Goal: Obtain resource: Obtain resource

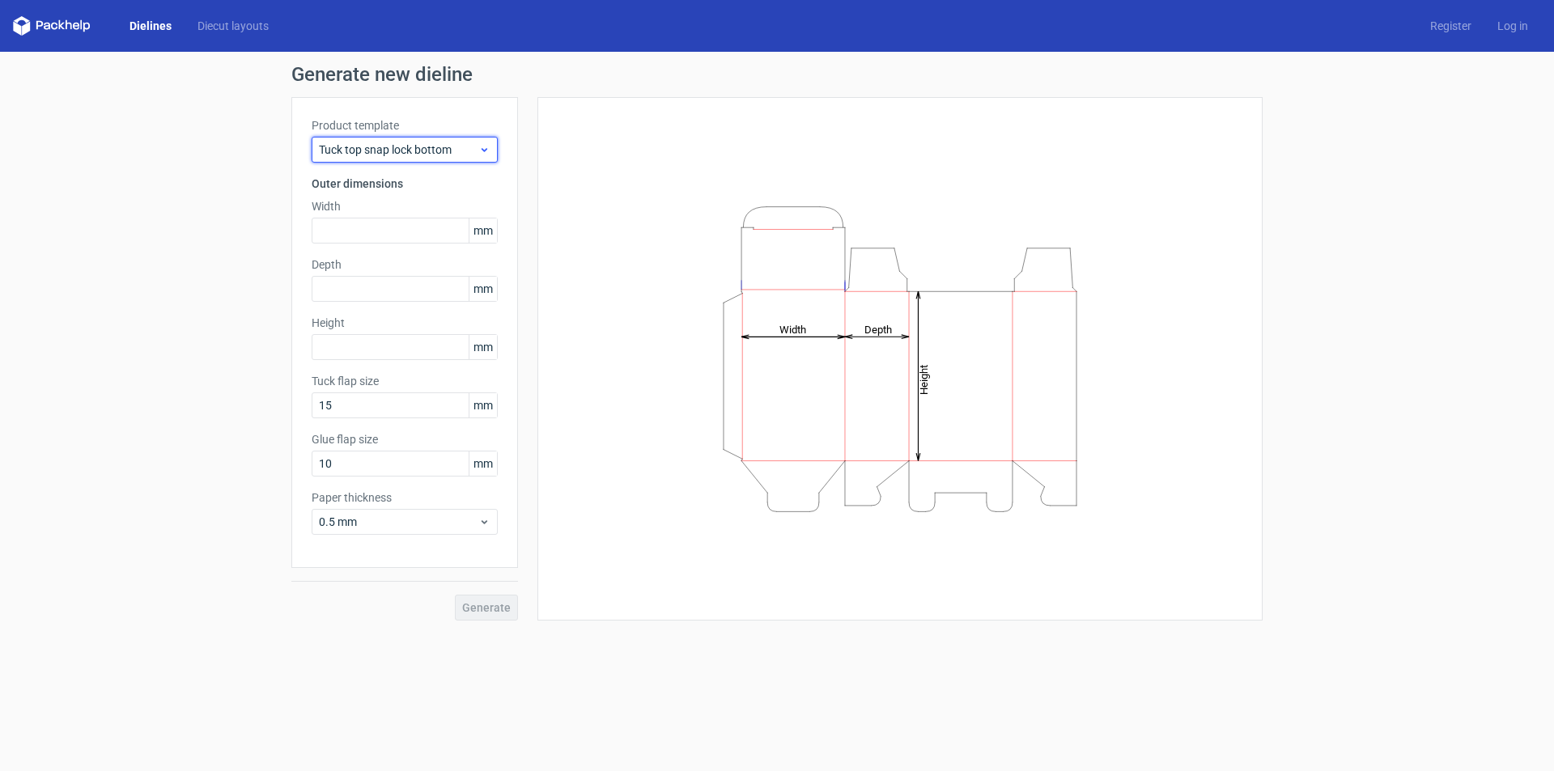
click at [396, 150] on span "Tuck top snap lock bottom" at bounding box center [398, 150] width 159 height 16
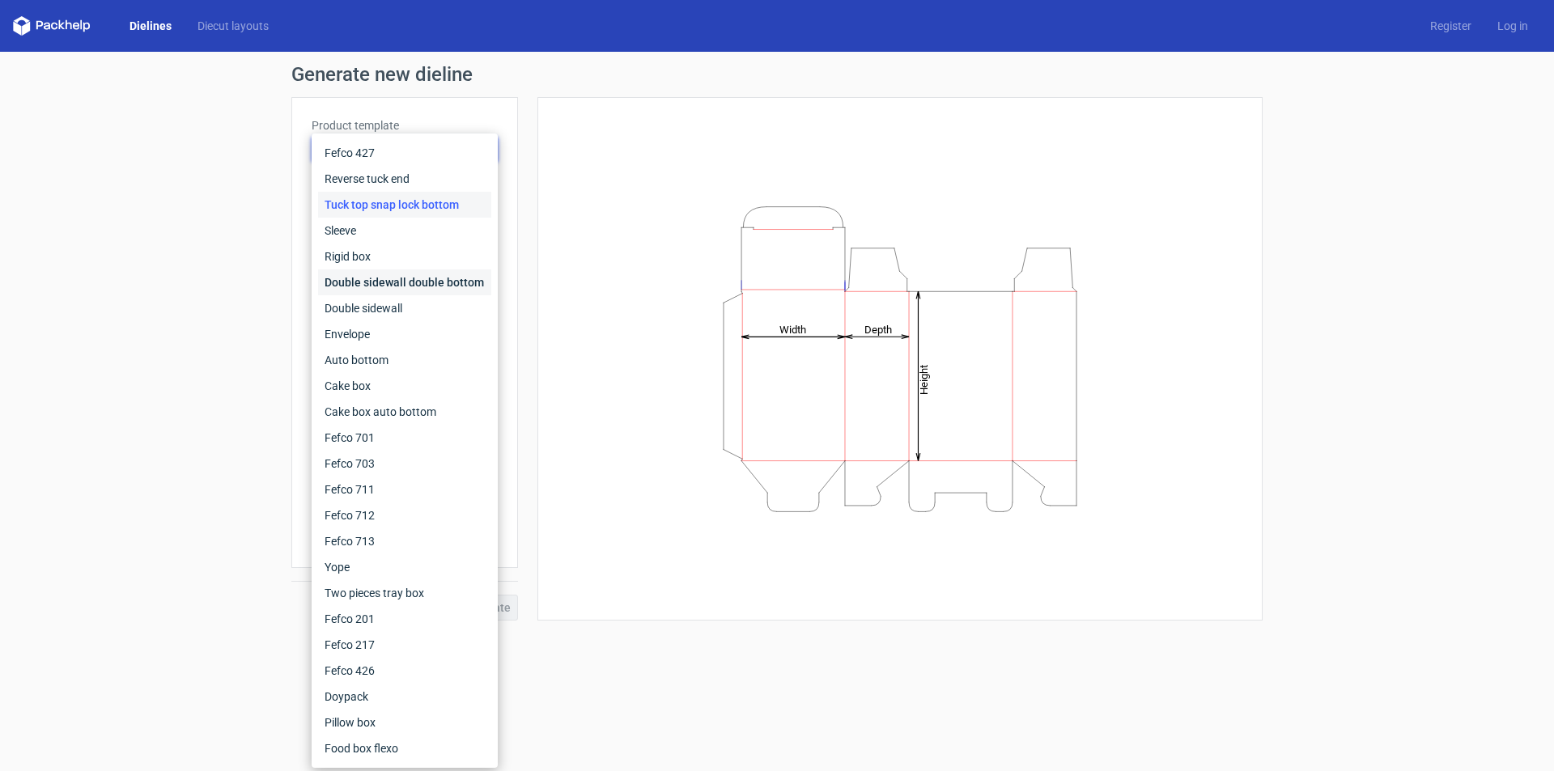
click at [411, 281] on div "Double sidewall double bottom" at bounding box center [404, 283] width 173 height 26
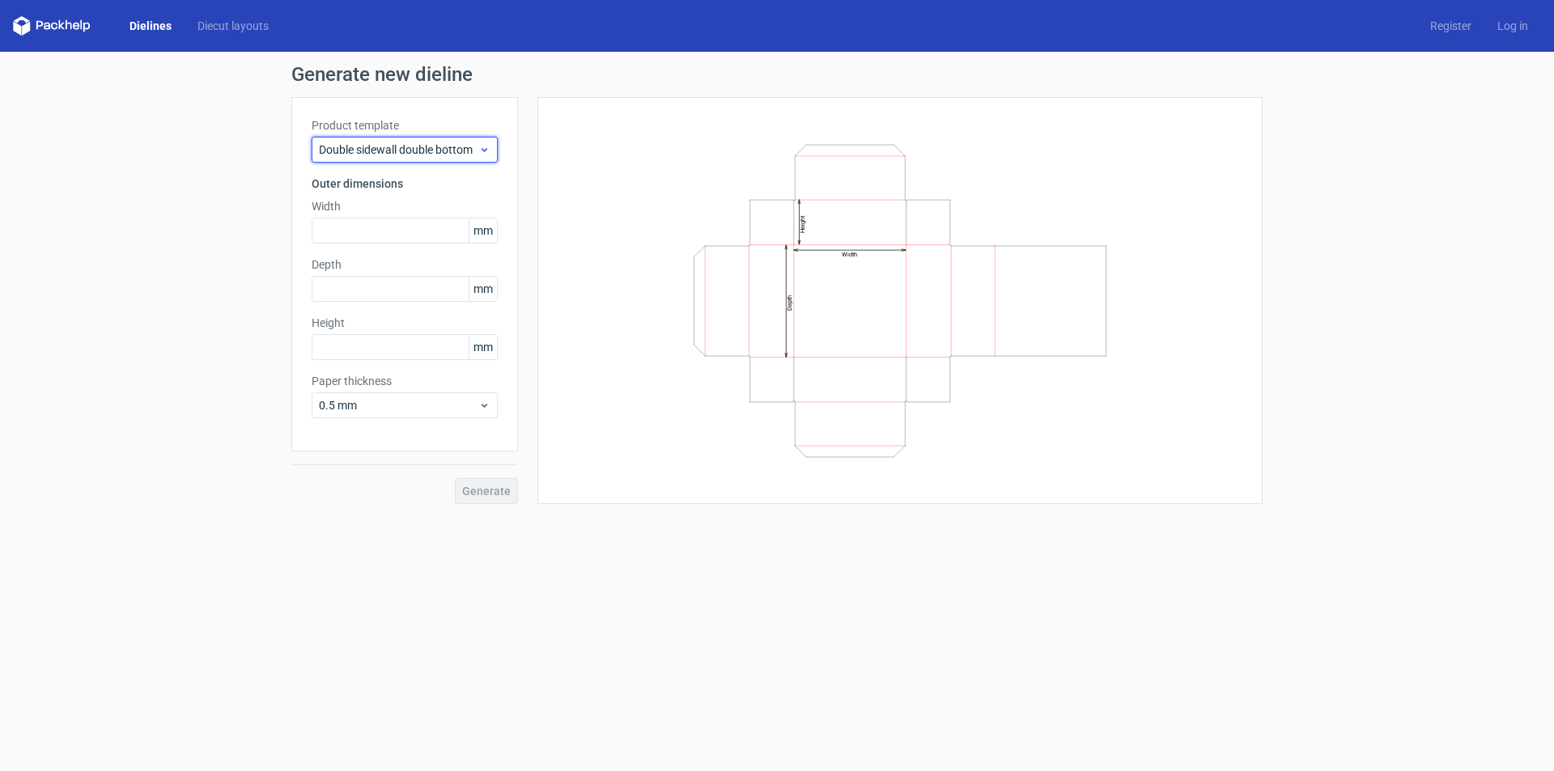
click at [371, 153] on span "Double sidewall double bottom" at bounding box center [398, 150] width 159 height 16
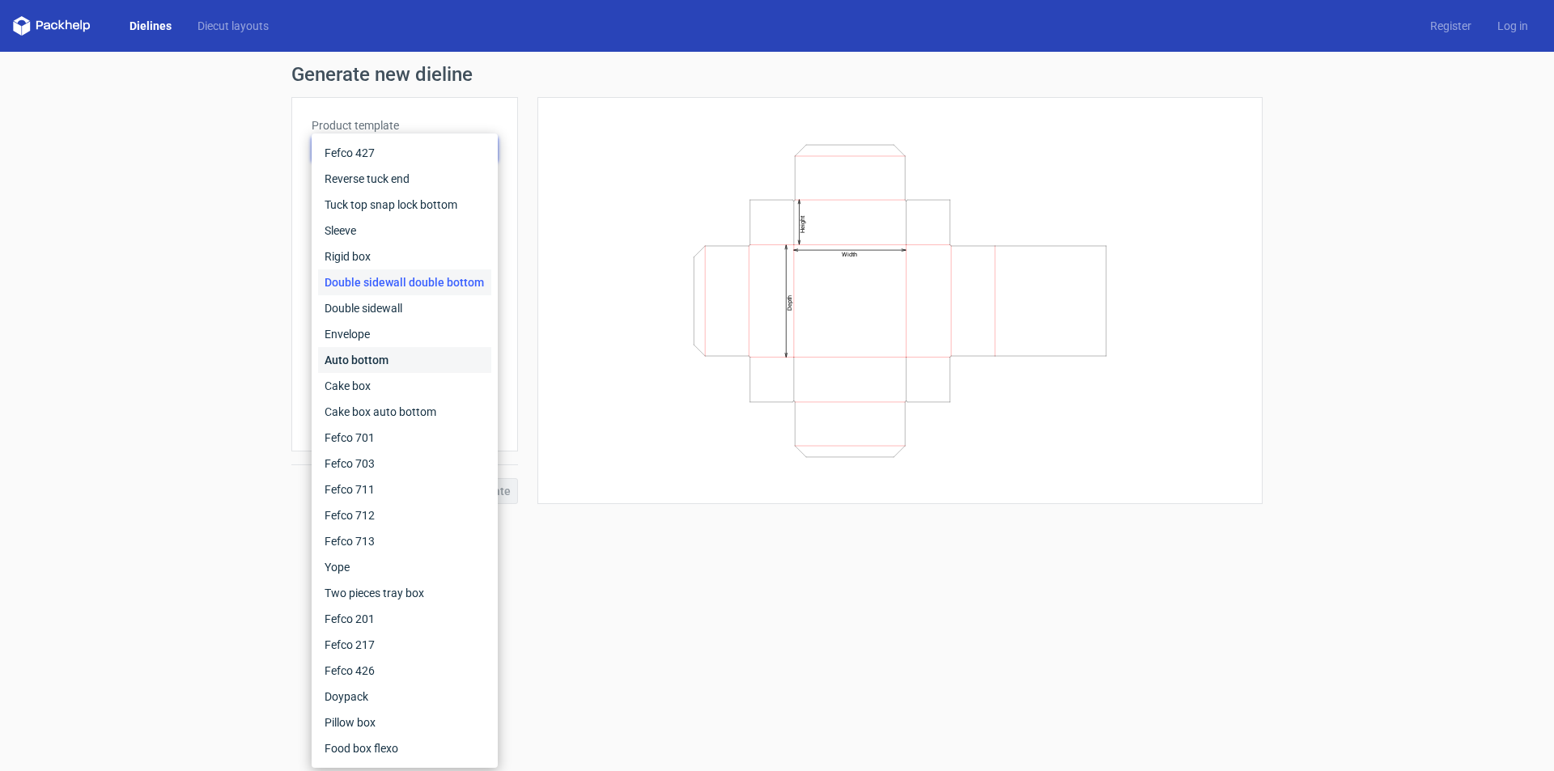
click at [369, 365] on div "Auto bottom" at bounding box center [404, 360] width 173 height 26
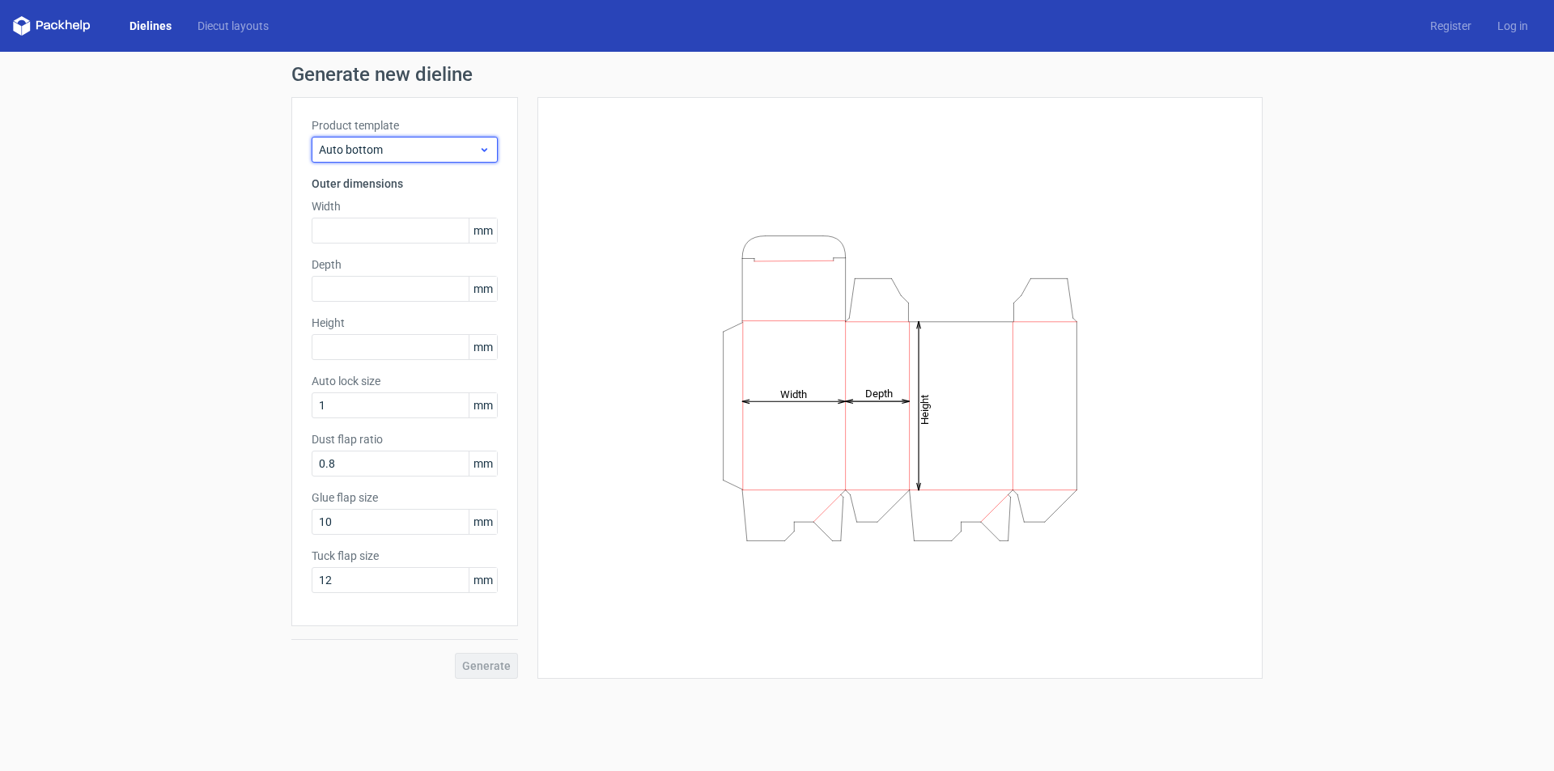
click at [379, 143] on span "Auto bottom" at bounding box center [398, 150] width 159 height 16
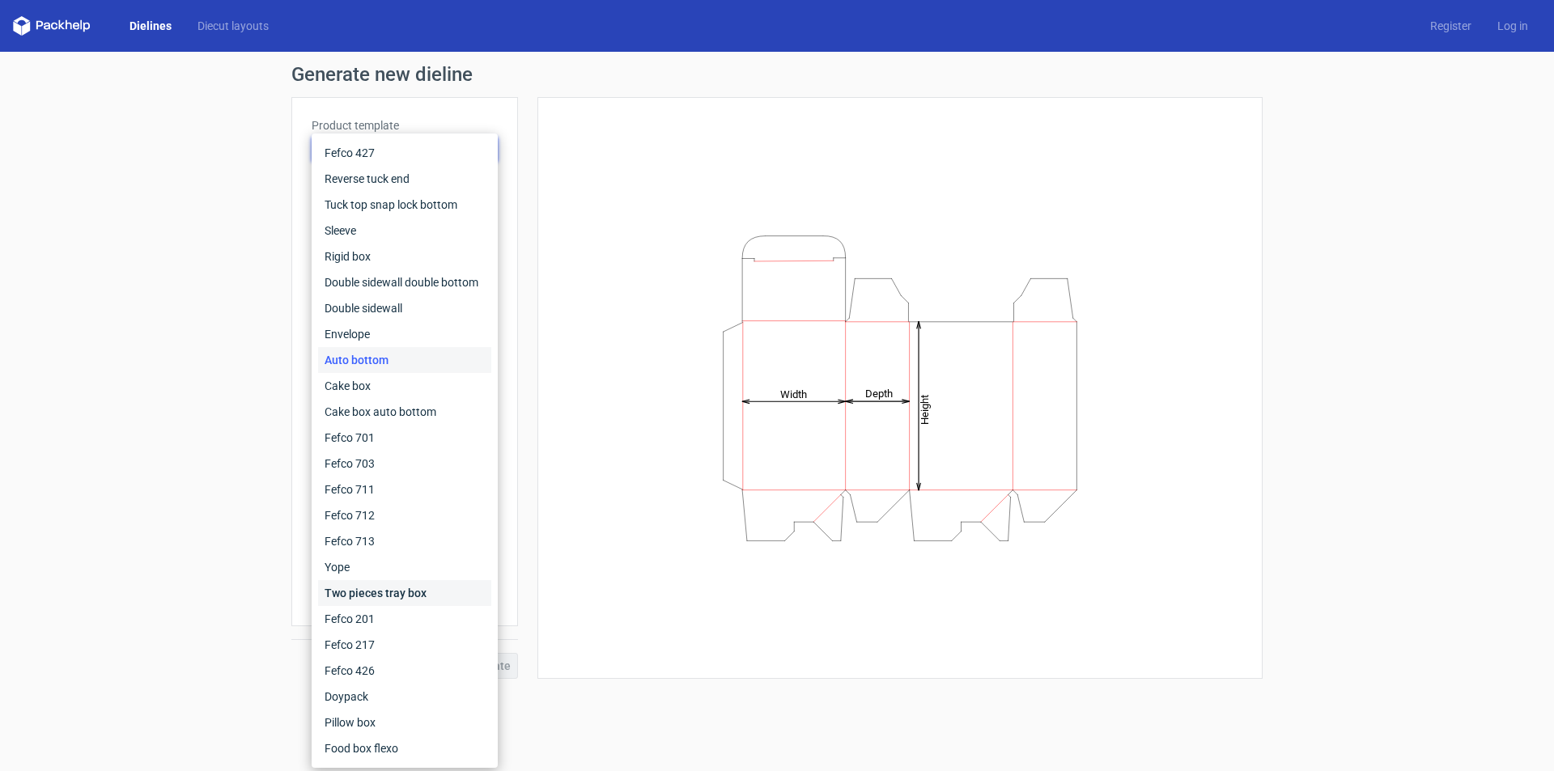
click at [384, 601] on div "Two pieces tray box" at bounding box center [404, 593] width 173 height 26
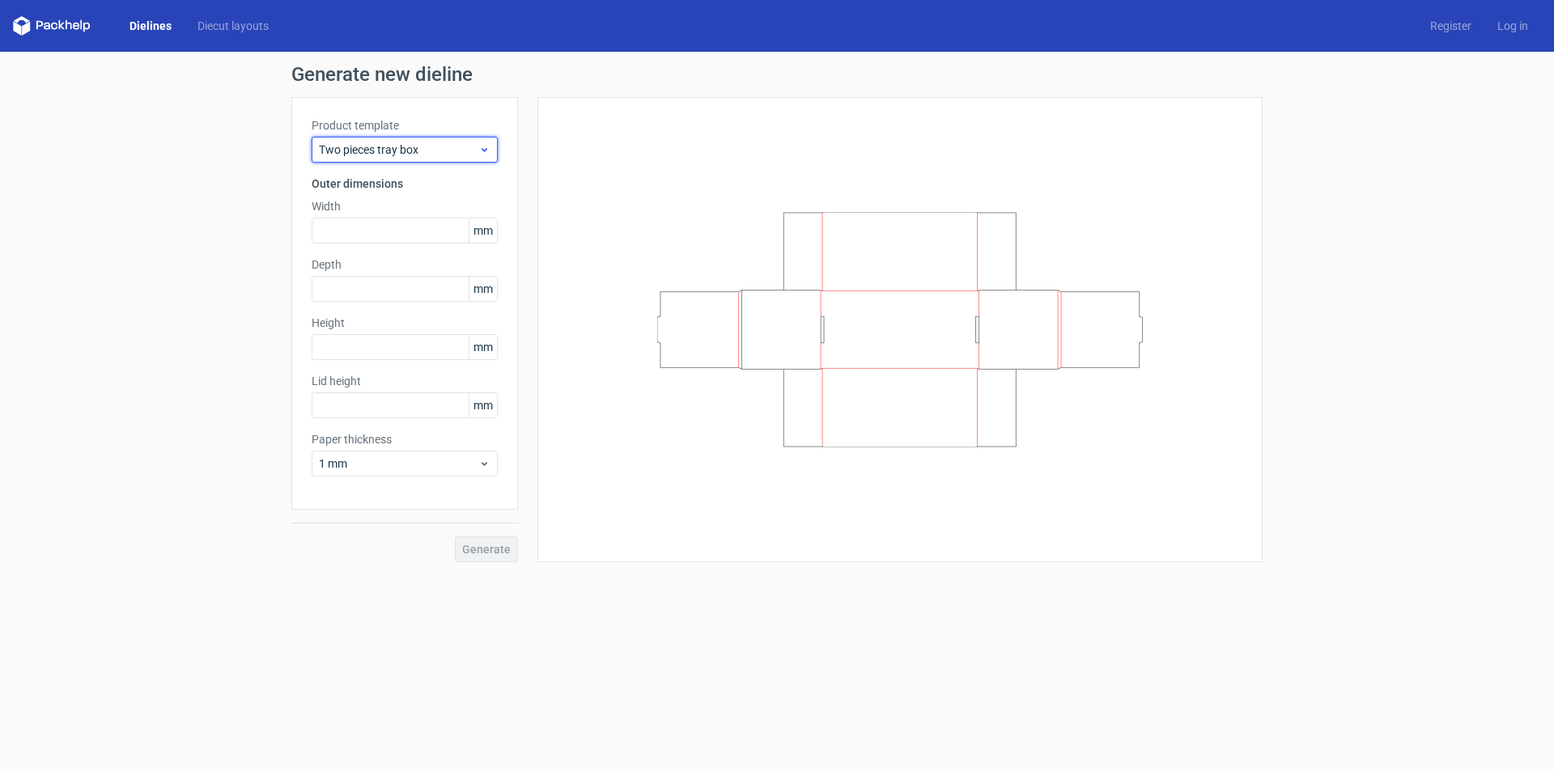
click at [435, 155] on span "Two pieces tray box" at bounding box center [398, 150] width 159 height 16
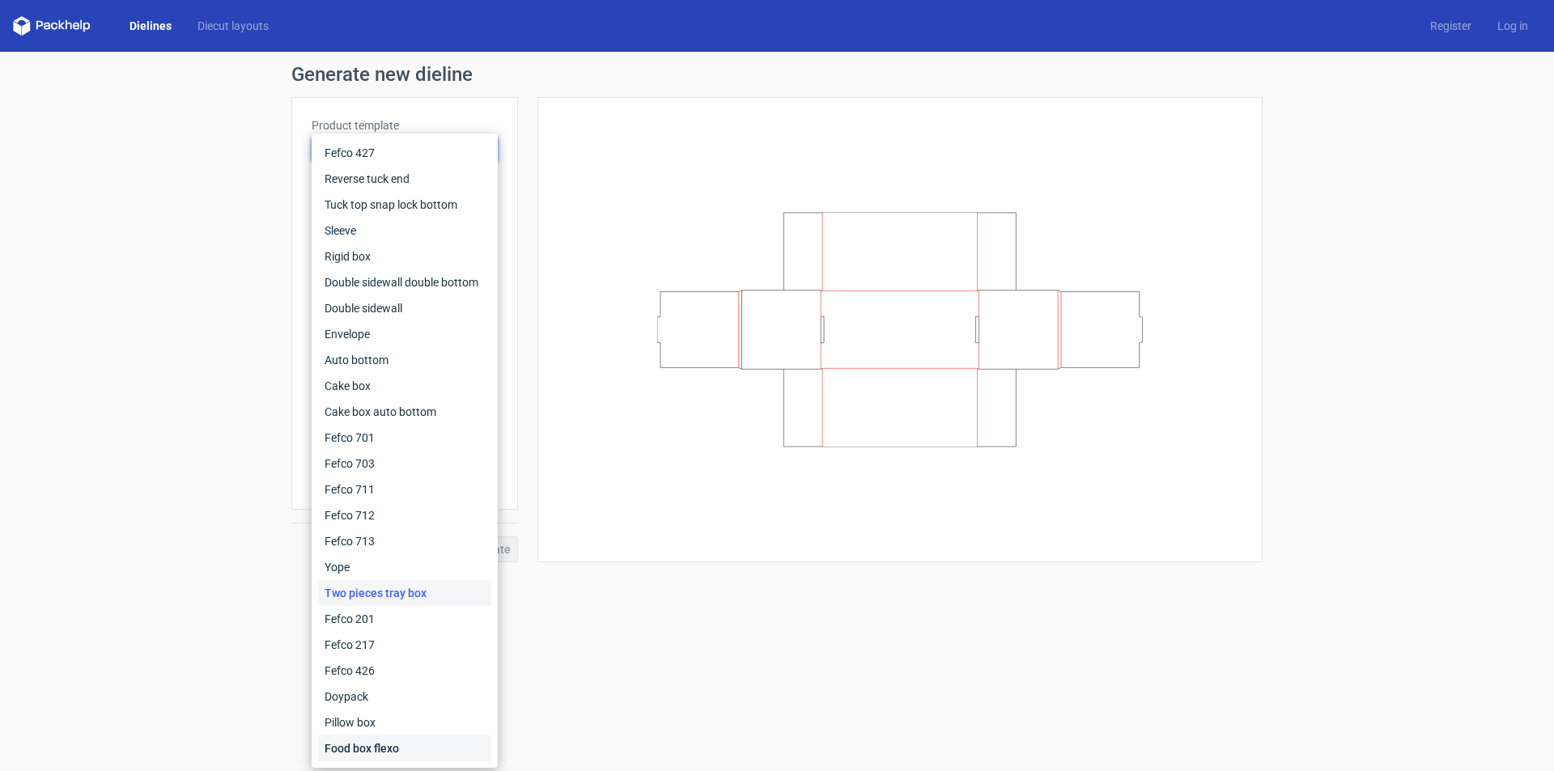
click at [376, 746] on div "Food box flexo" at bounding box center [404, 749] width 173 height 26
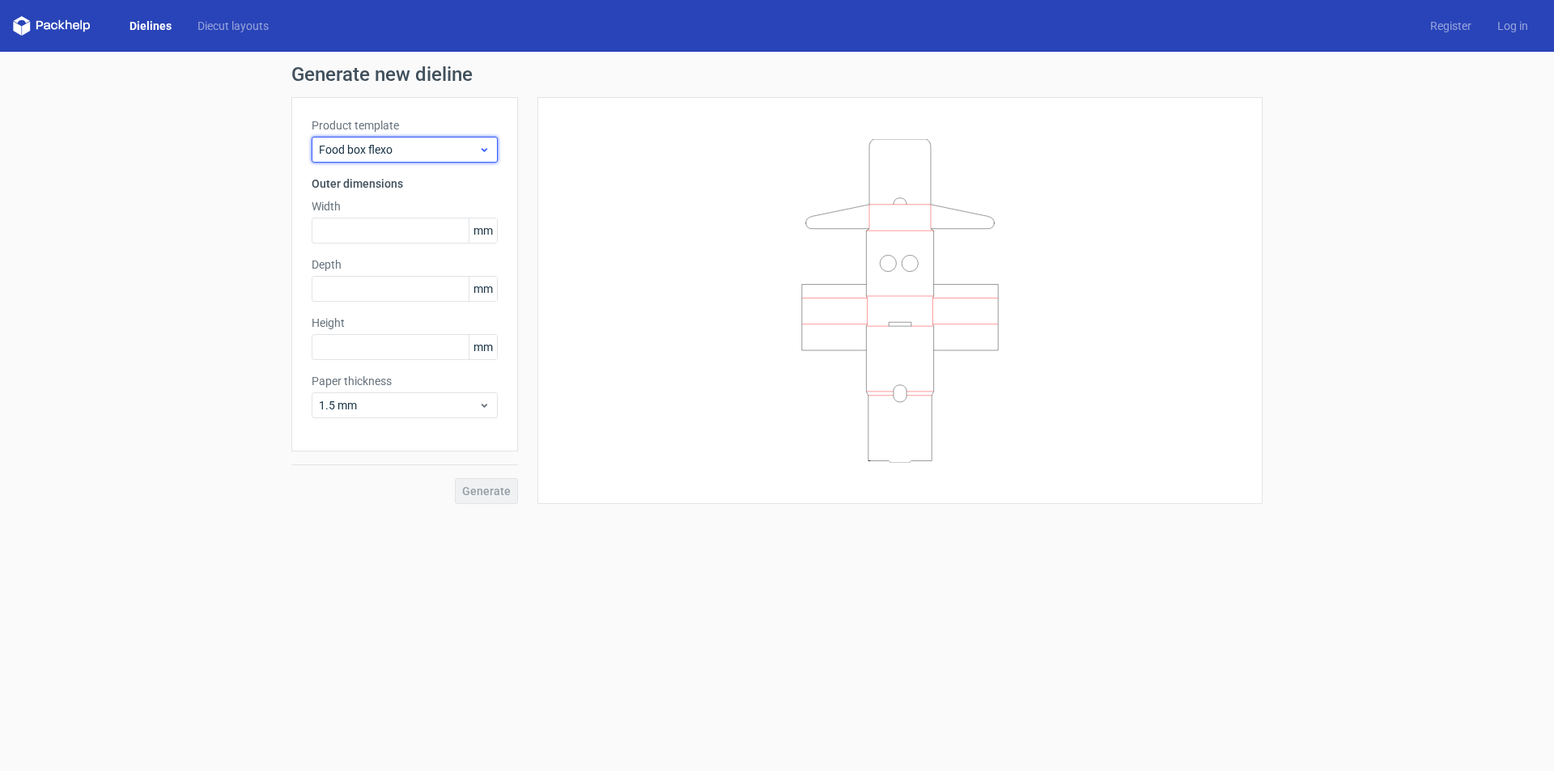
click at [392, 148] on span "Food box flexo" at bounding box center [398, 150] width 159 height 16
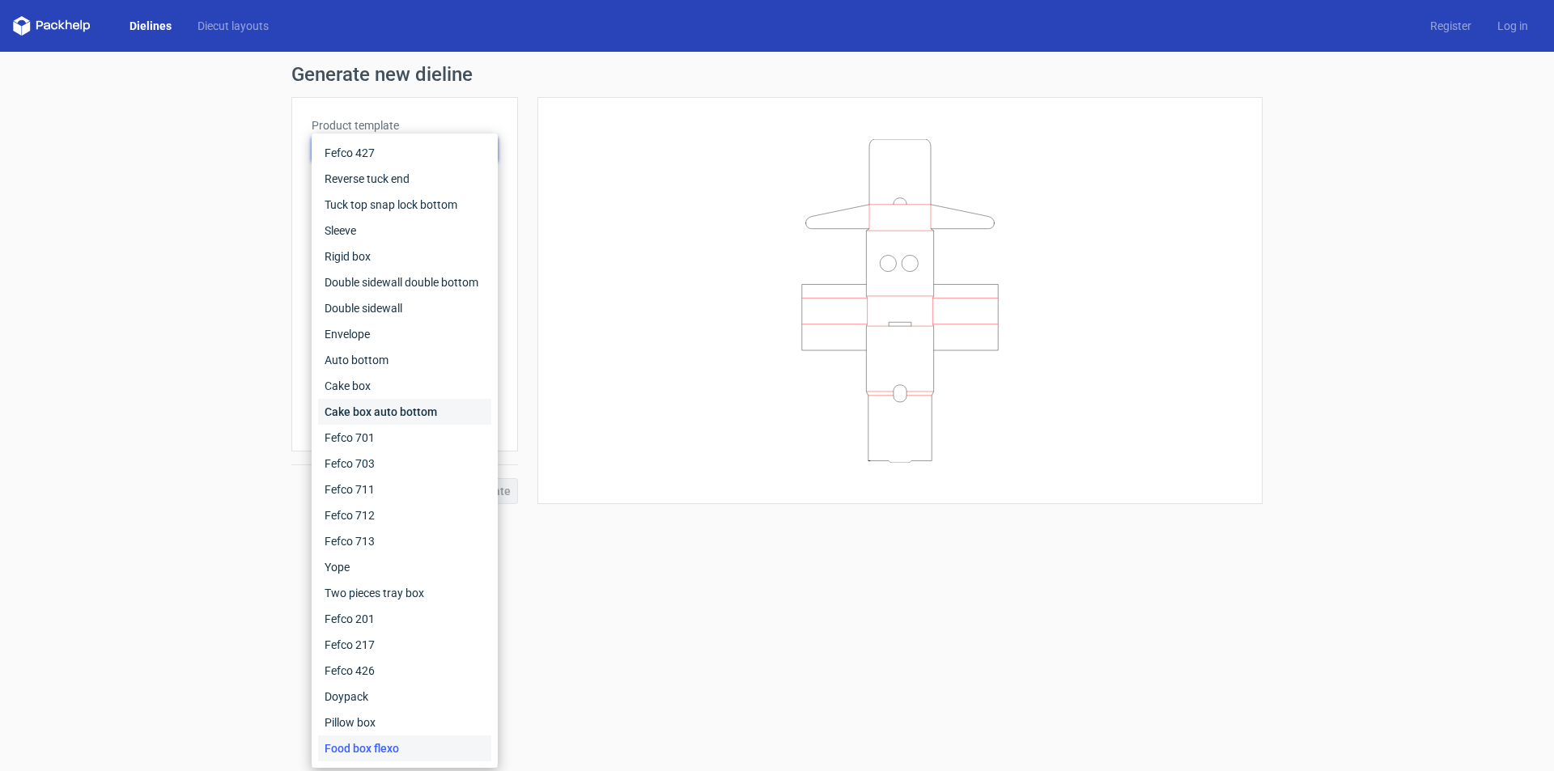
click at [358, 410] on div "Cake box auto bottom" at bounding box center [404, 412] width 173 height 26
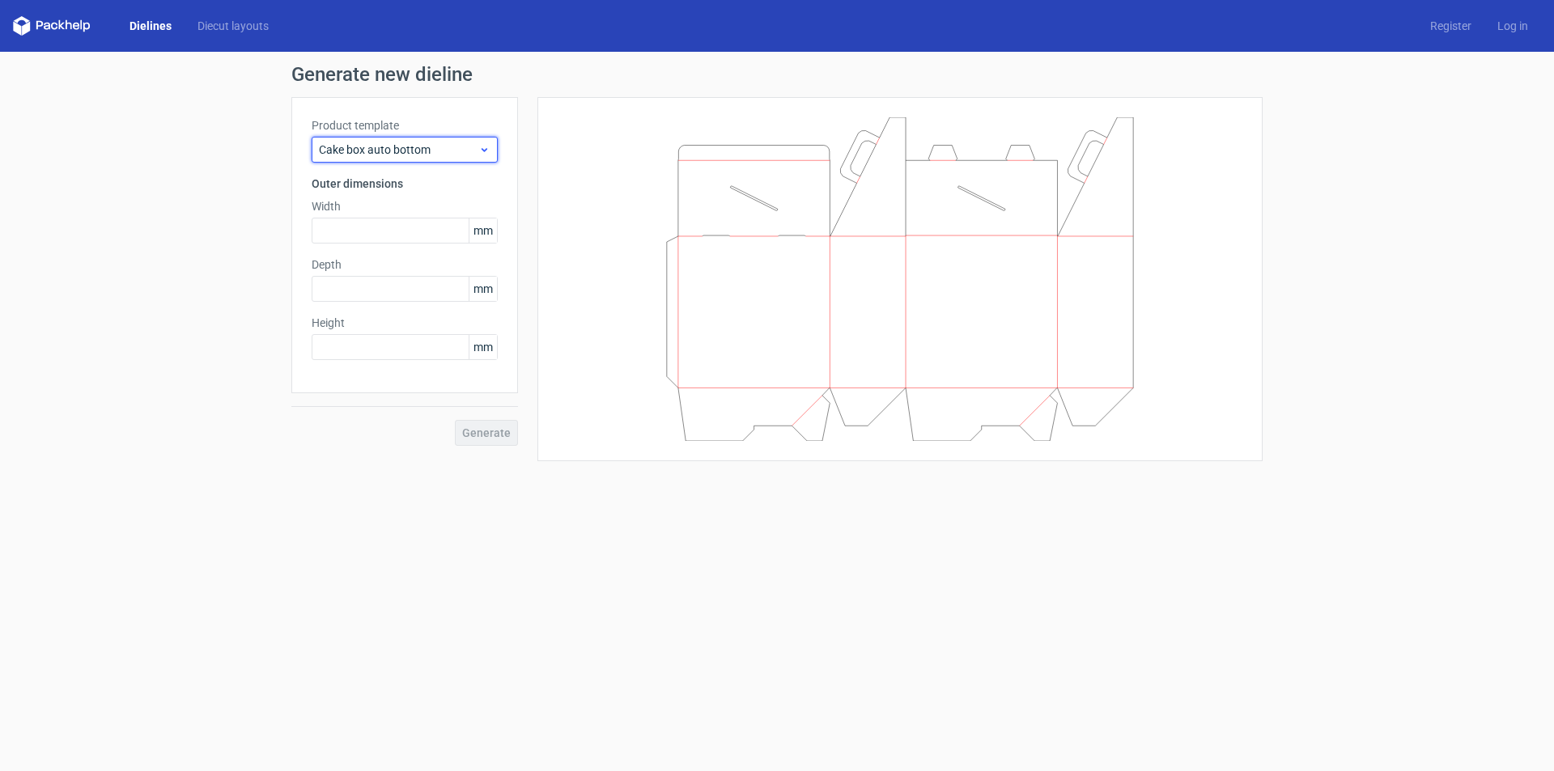
click at [388, 147] on span "Cake box auto bottom" at bounding box center [398, 150] width 159 height 16
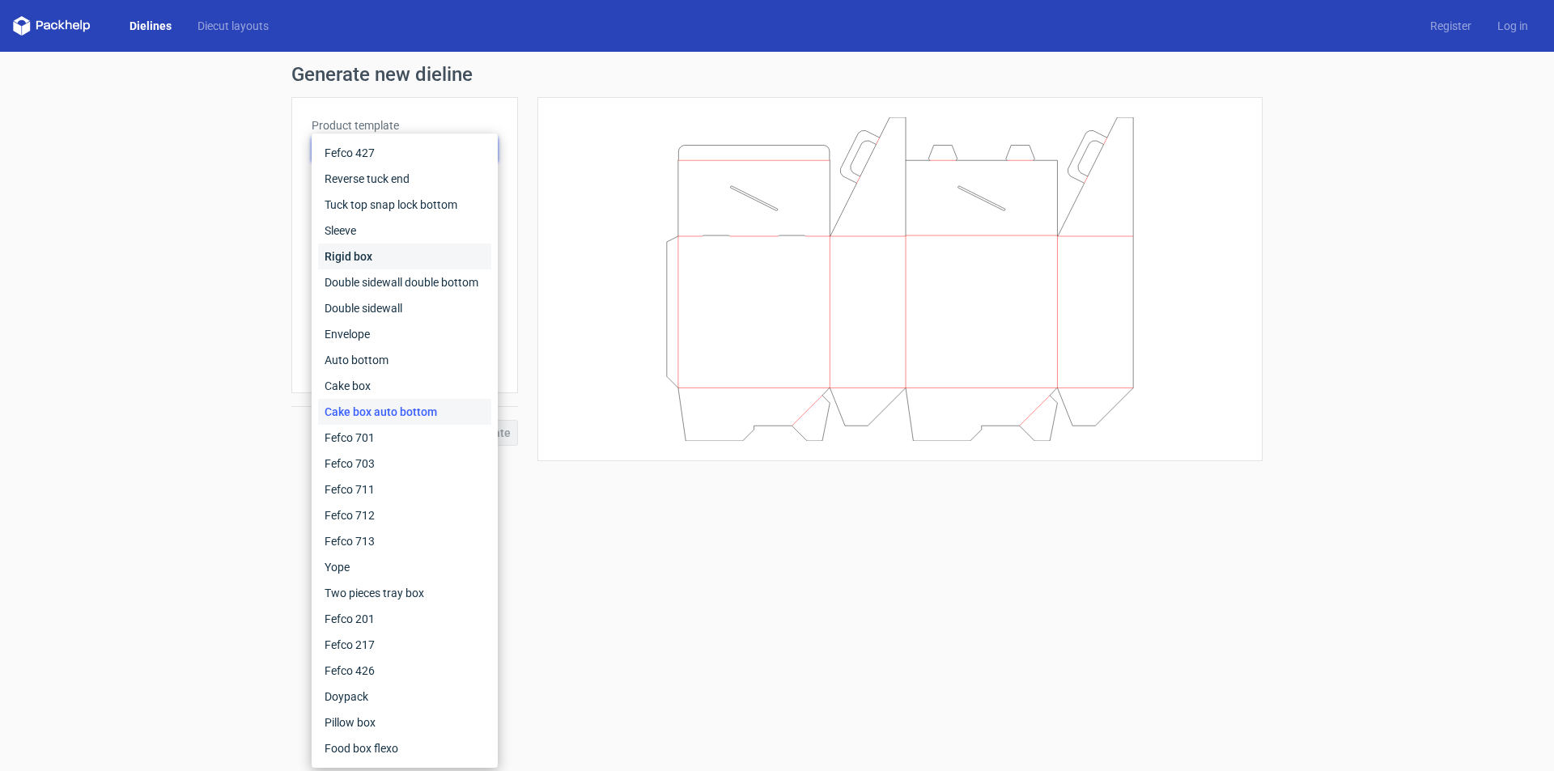
click at [375, 261] on div "Rigid box" at bounding box center [404, 257] width 173 height 26
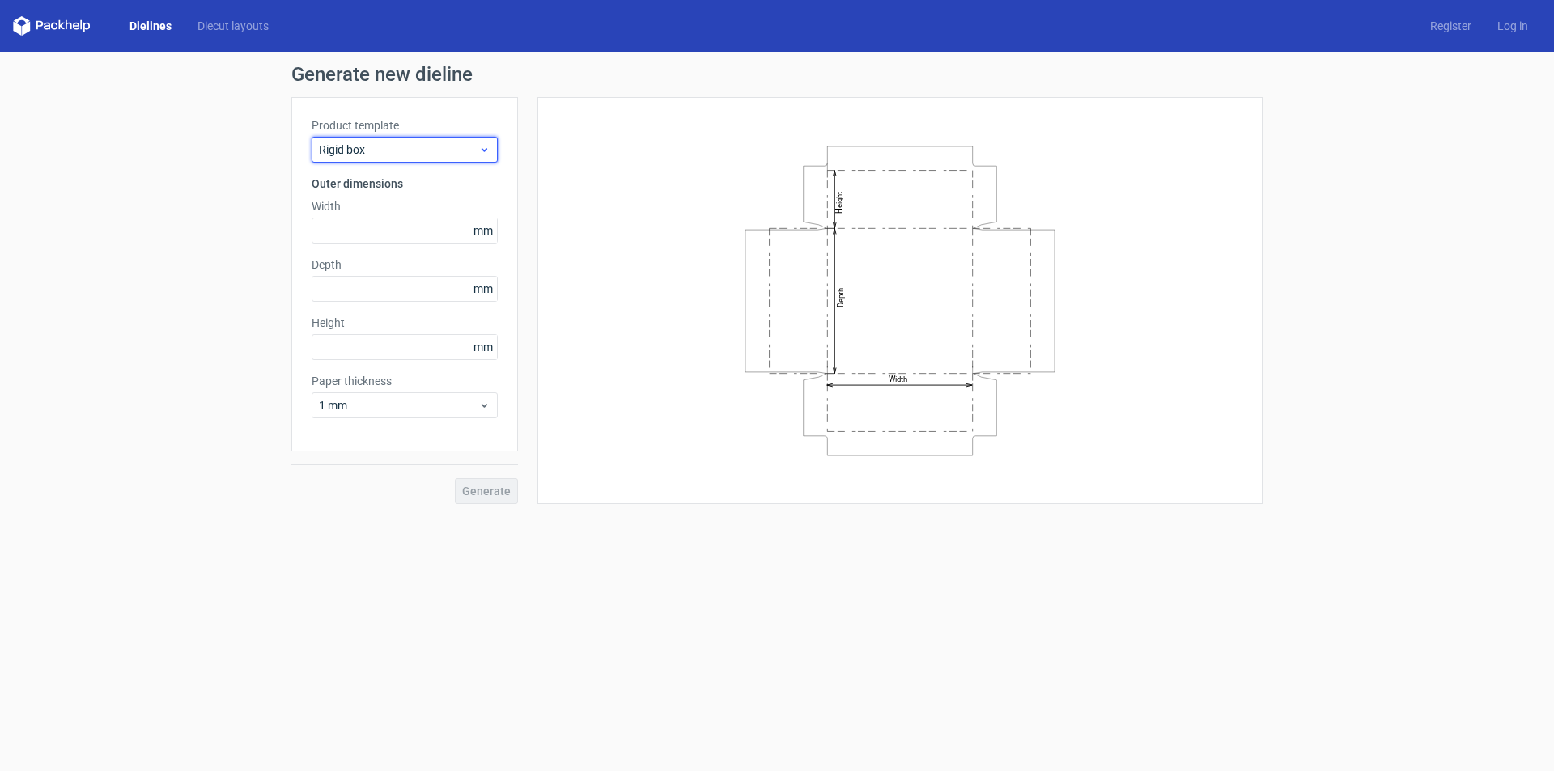
click at [396, 151] on span "Rigid box" at bounding box center [398, 150] width 159 height 16
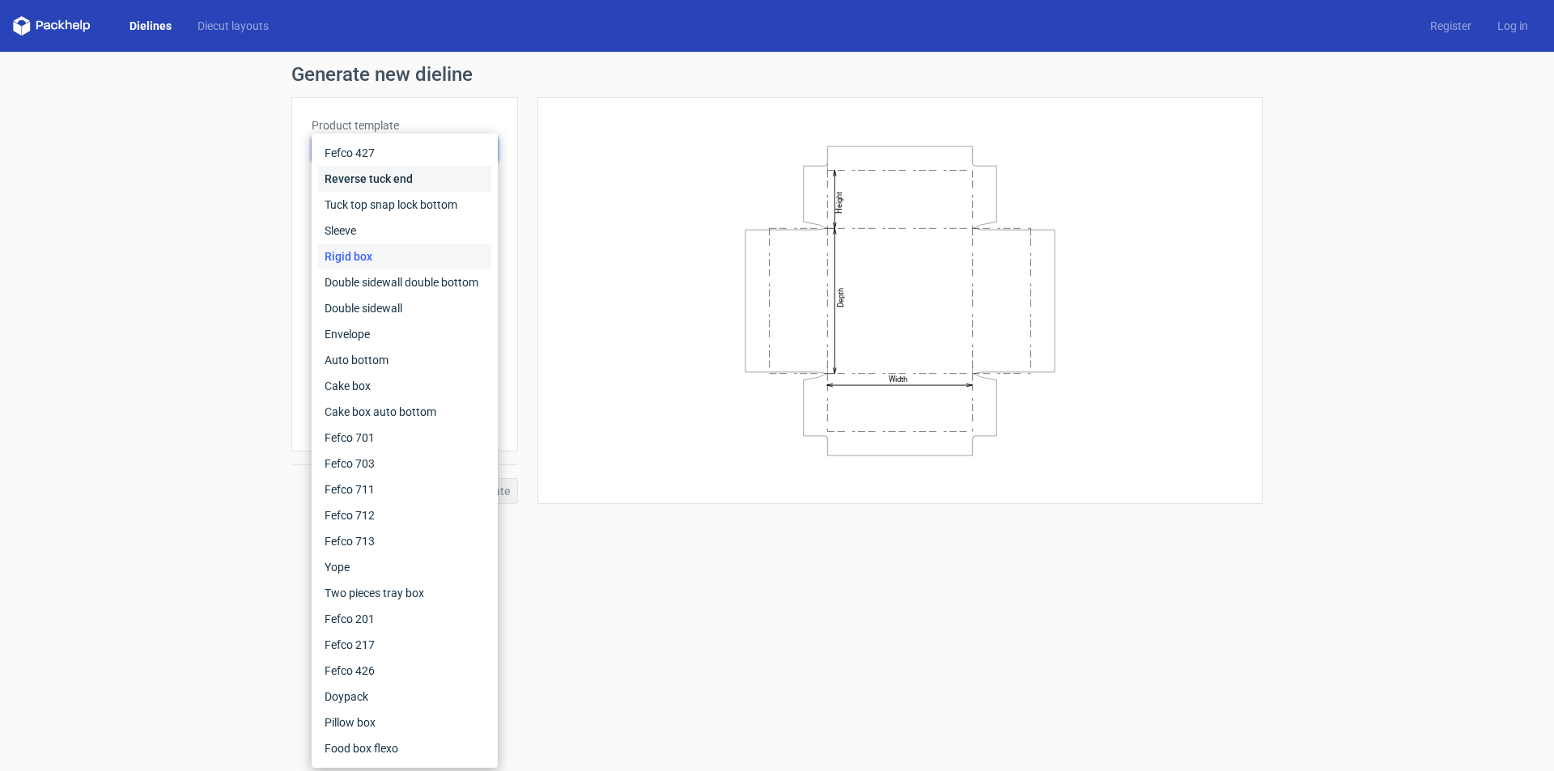
click at [393, 175] on div "Reverse tuck end" at bounding box center [404, 179] width 173 height 26
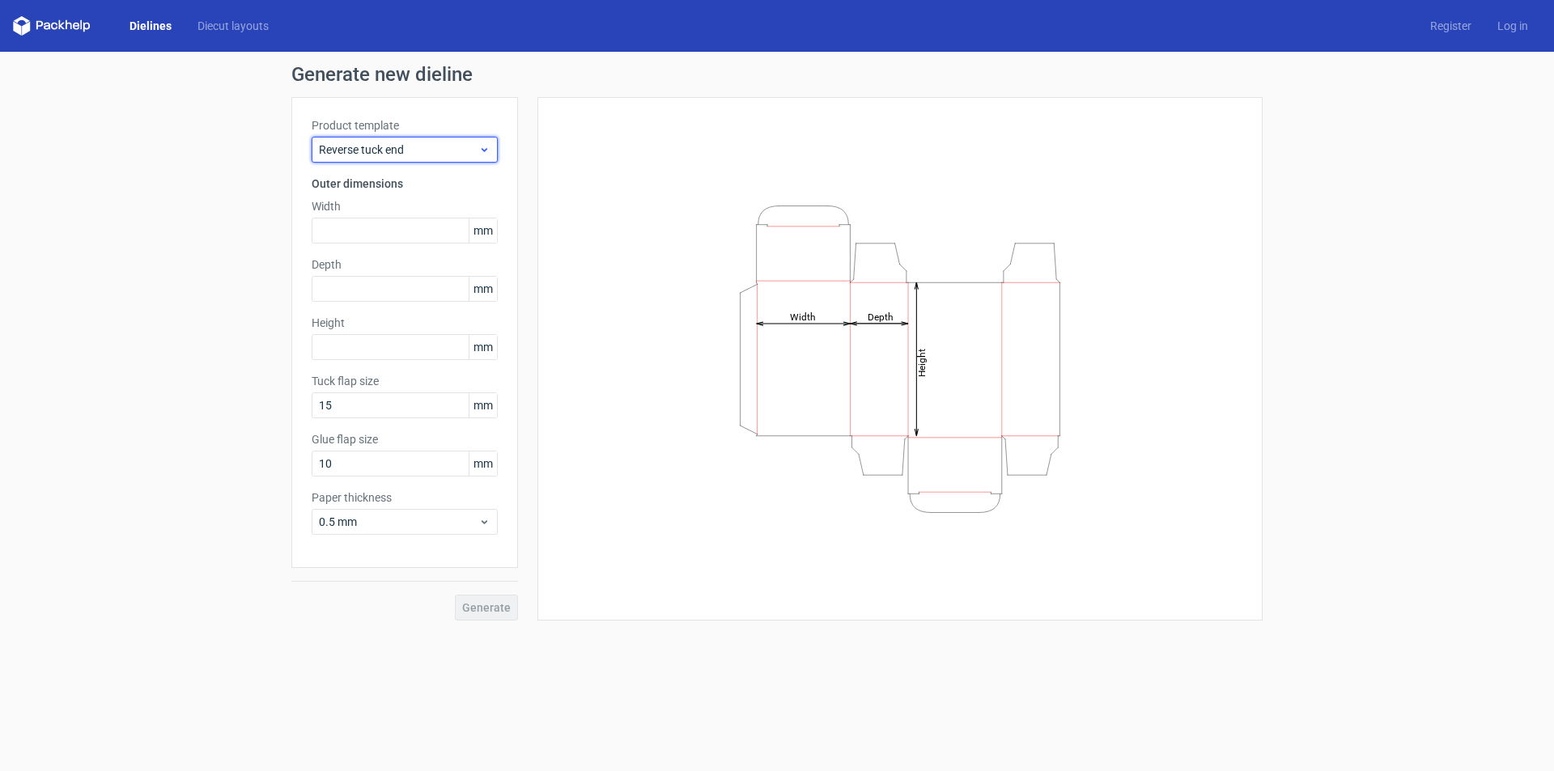
click at [408, 155] on span "Reverse tuck end" at bounding box center [398, 150] width 159 height 16
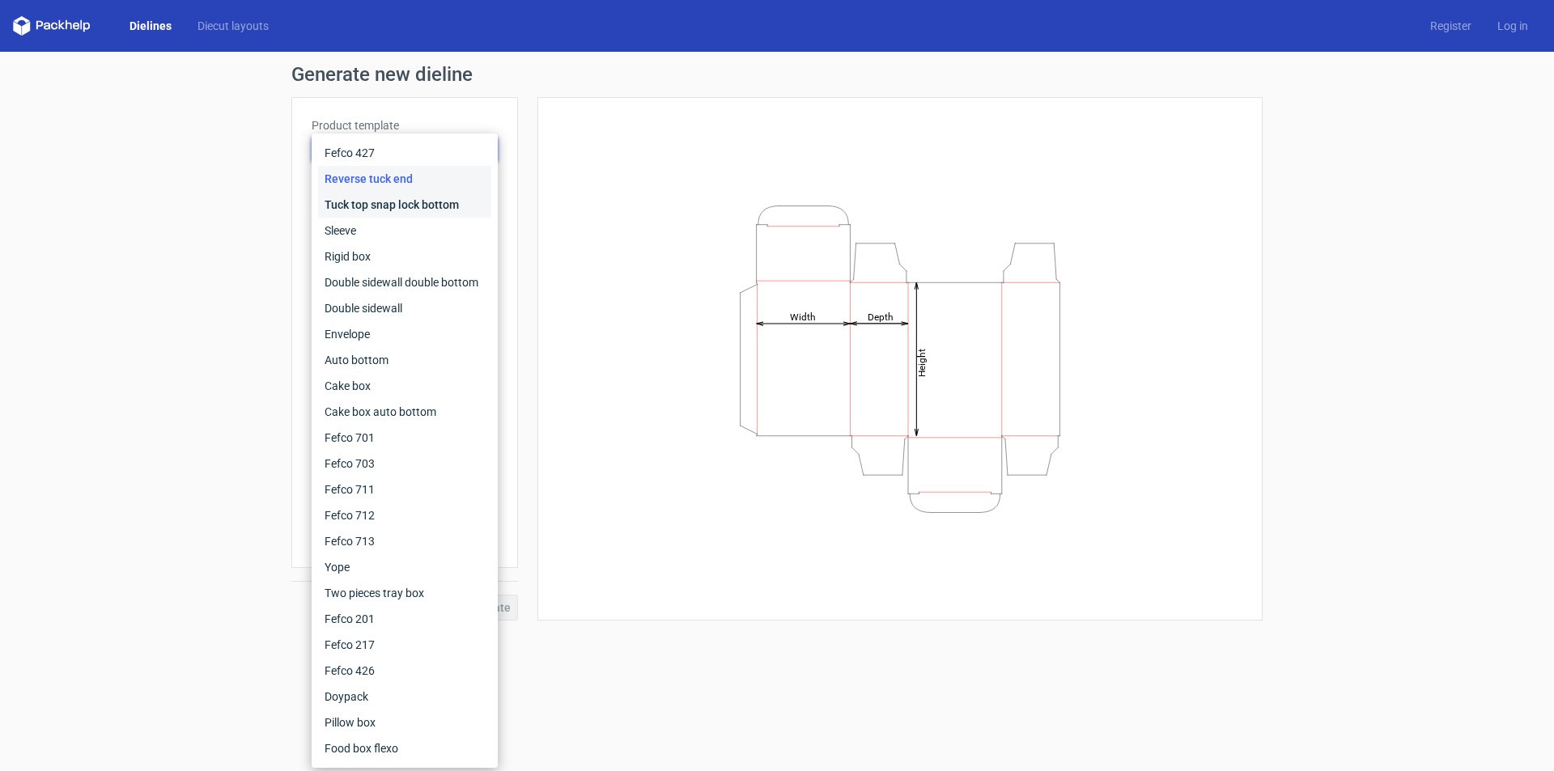
click at [411, 205] on div "Tuck top snap lock bottom" at bounding box center [404, 205] width 173 height 26
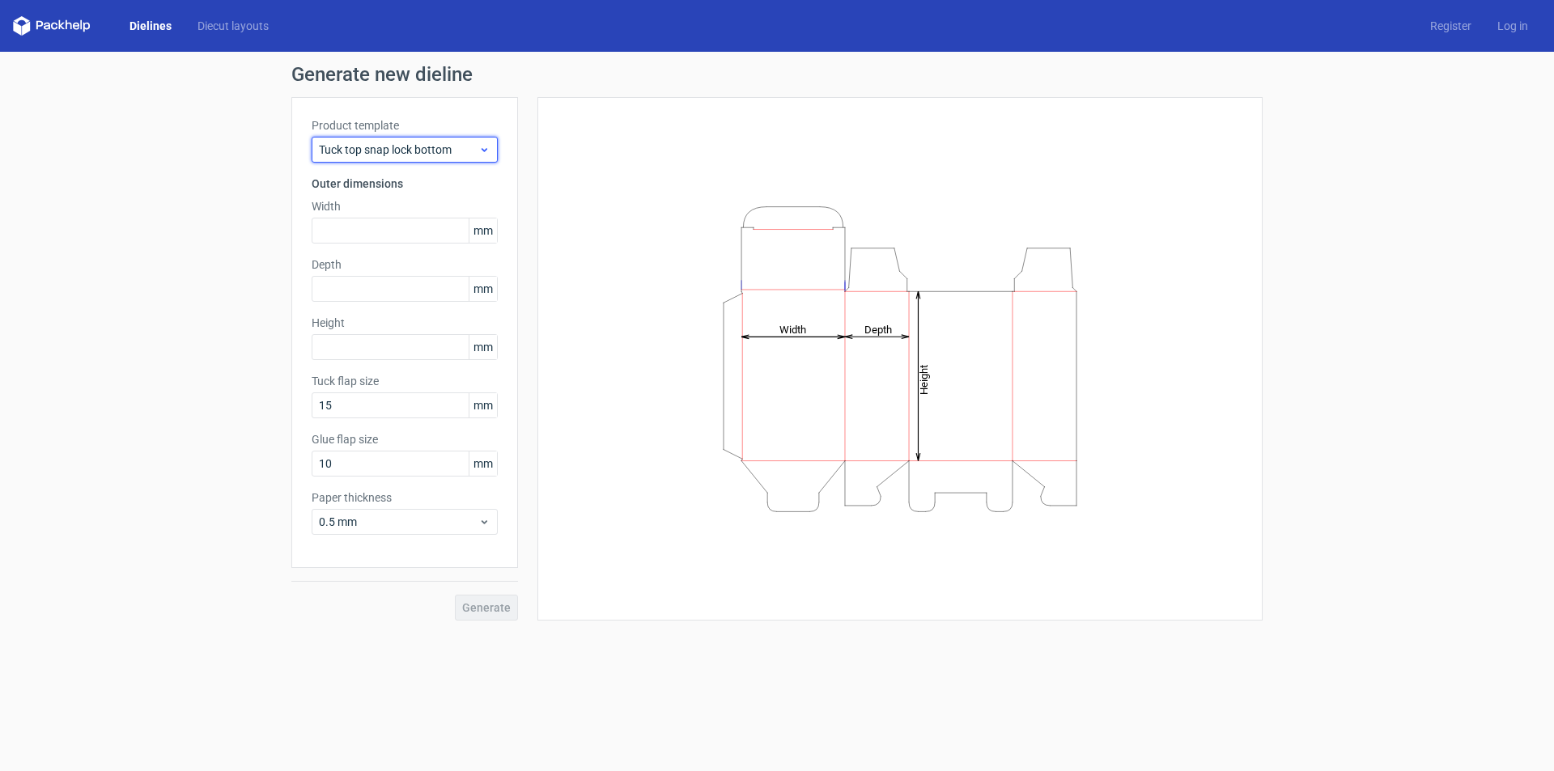
click at [426, 158] on div "Tuck top snap lock bottom" at bounding box center [405, 150] width 186 height 26
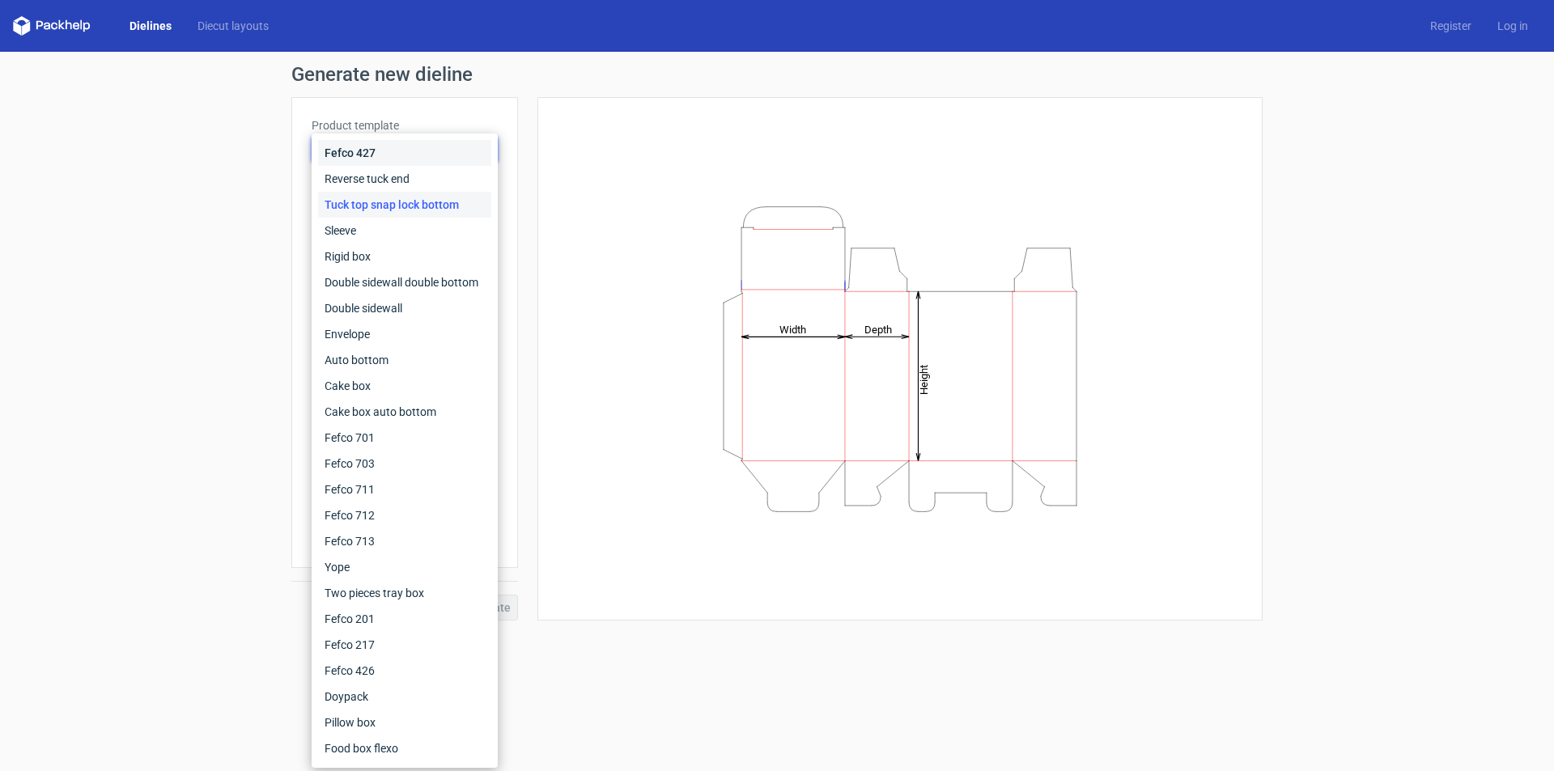
click at [384, 148] on div "Fefco 427" at bounding box center [404, 153] width 173 height 26
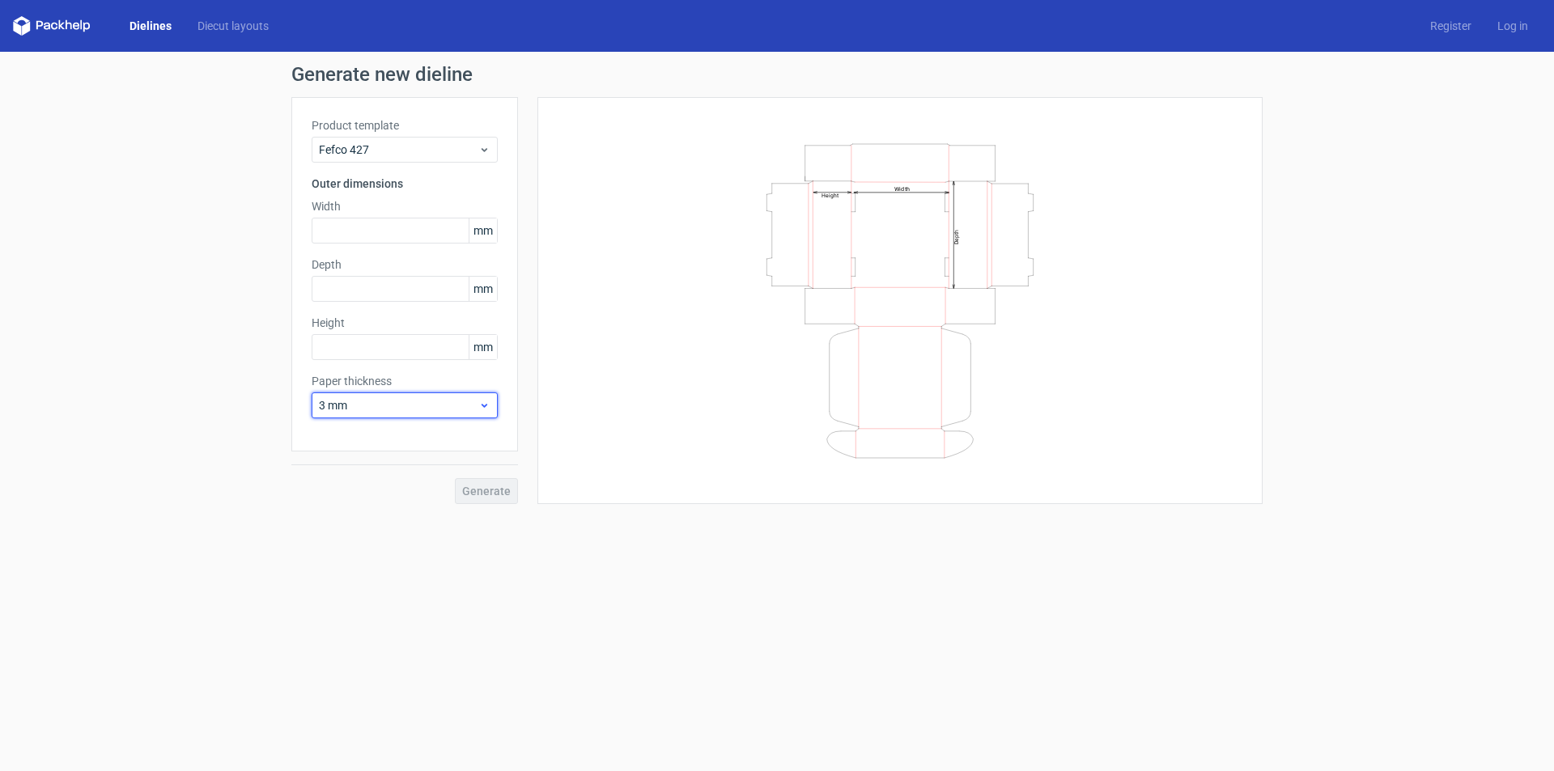
click at [439, 407] on span "3 mm" at bounding box center [398, 405] width 159 height 16
click at [354, 507] on div "1.5 mm" at bounding box center [404, 519] width 173 height 26
click at [405, 413] on span "1.5 mm" at bounding box center [398, 405] width 159 height 16
click at [407, 408] on span "1.5 mm" at bounding box center [398, 405] width 159 height 16
drag, startPoint x: 418, startPoint y: 404, endPoint x: 305, endPoint y: 418, distance: 113.3
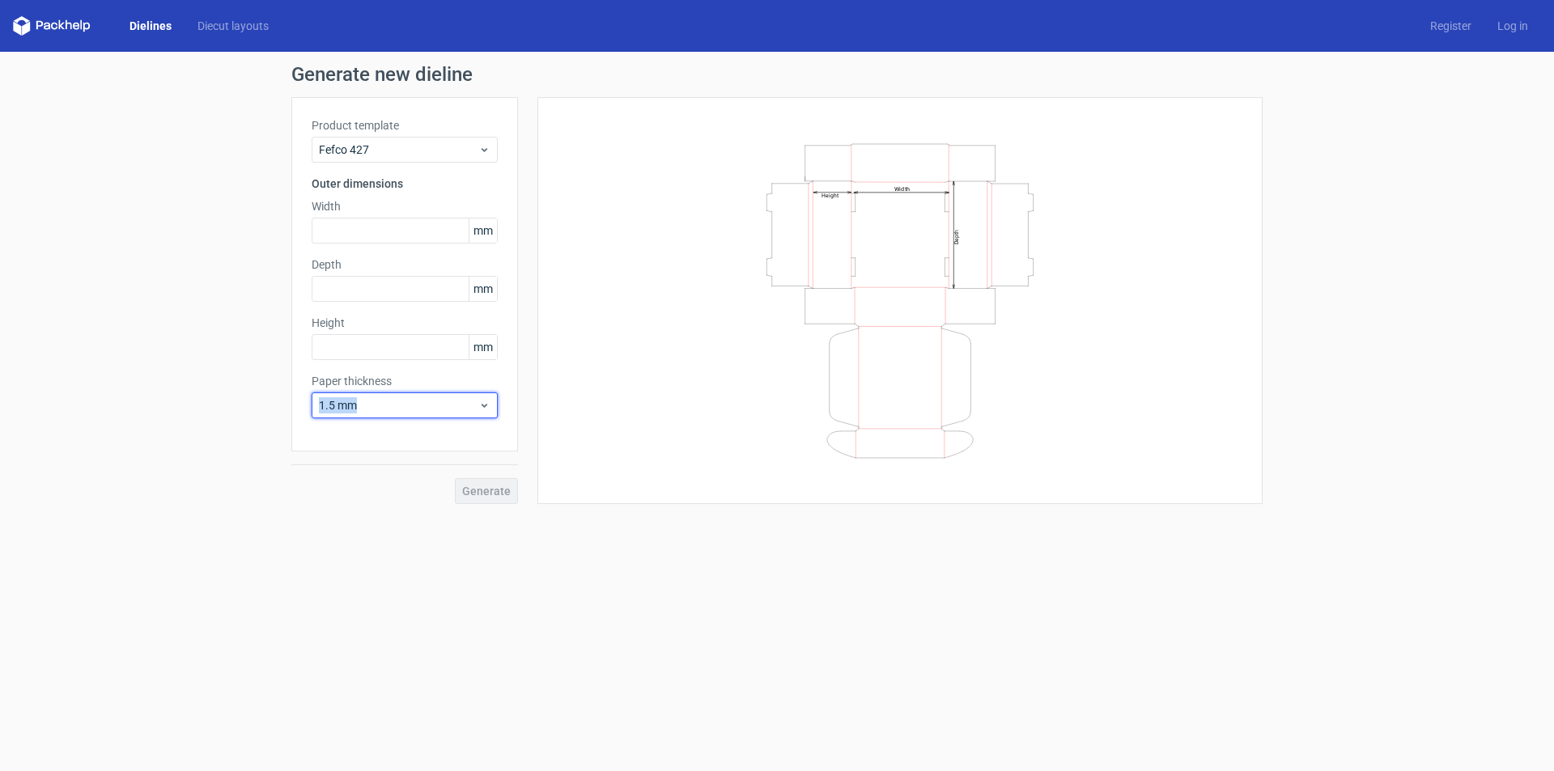
click at [305, 418] on div "Product template Fefco 427 Outer dimensions Width mm Depth mm Height mm Paper t…" at bounding box center [404, 274] width 227 height 354
click at [343, 490] on div "Generate" at bounding box center [404, 478] width 227 height 53
click at [482, 490] on div "Generate" at bounding box center [404, 478] width 227 height 53
